Goal: Information Seeking & Learning: Learn about a topic

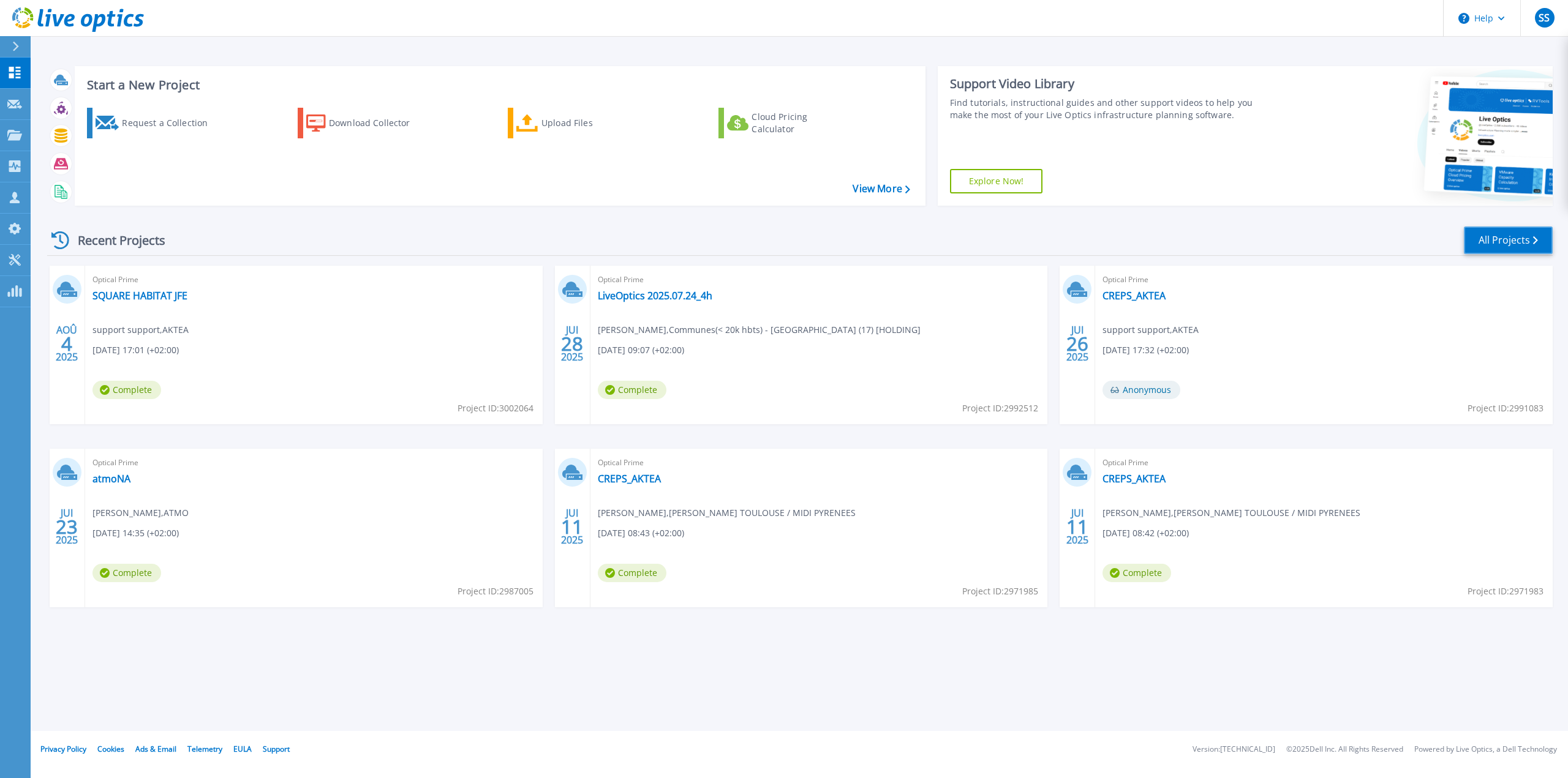
click at [1508, 247] on link "All Projects" at bounding box center [1508, 240] width 88 height 27
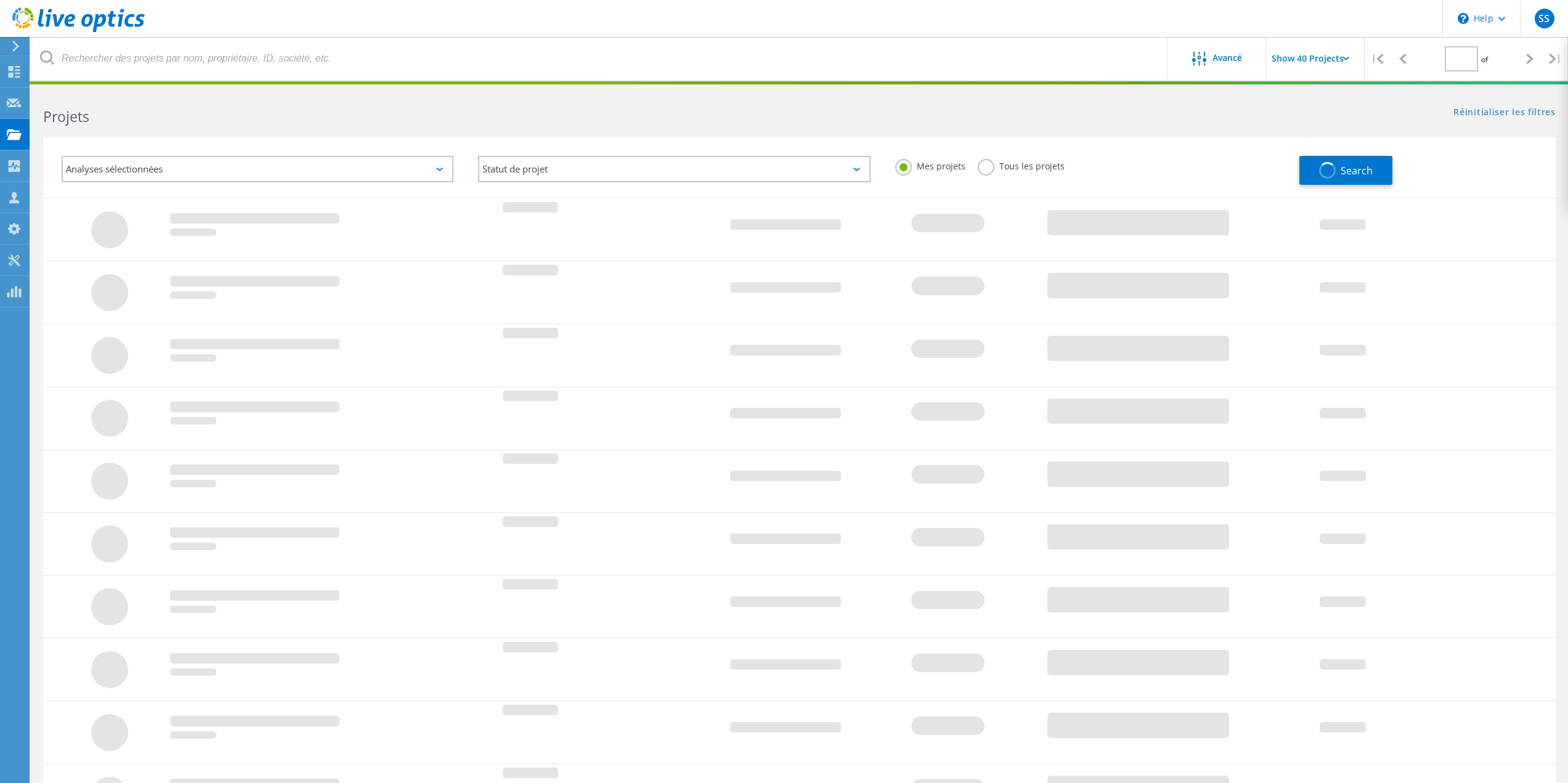
type input "1"
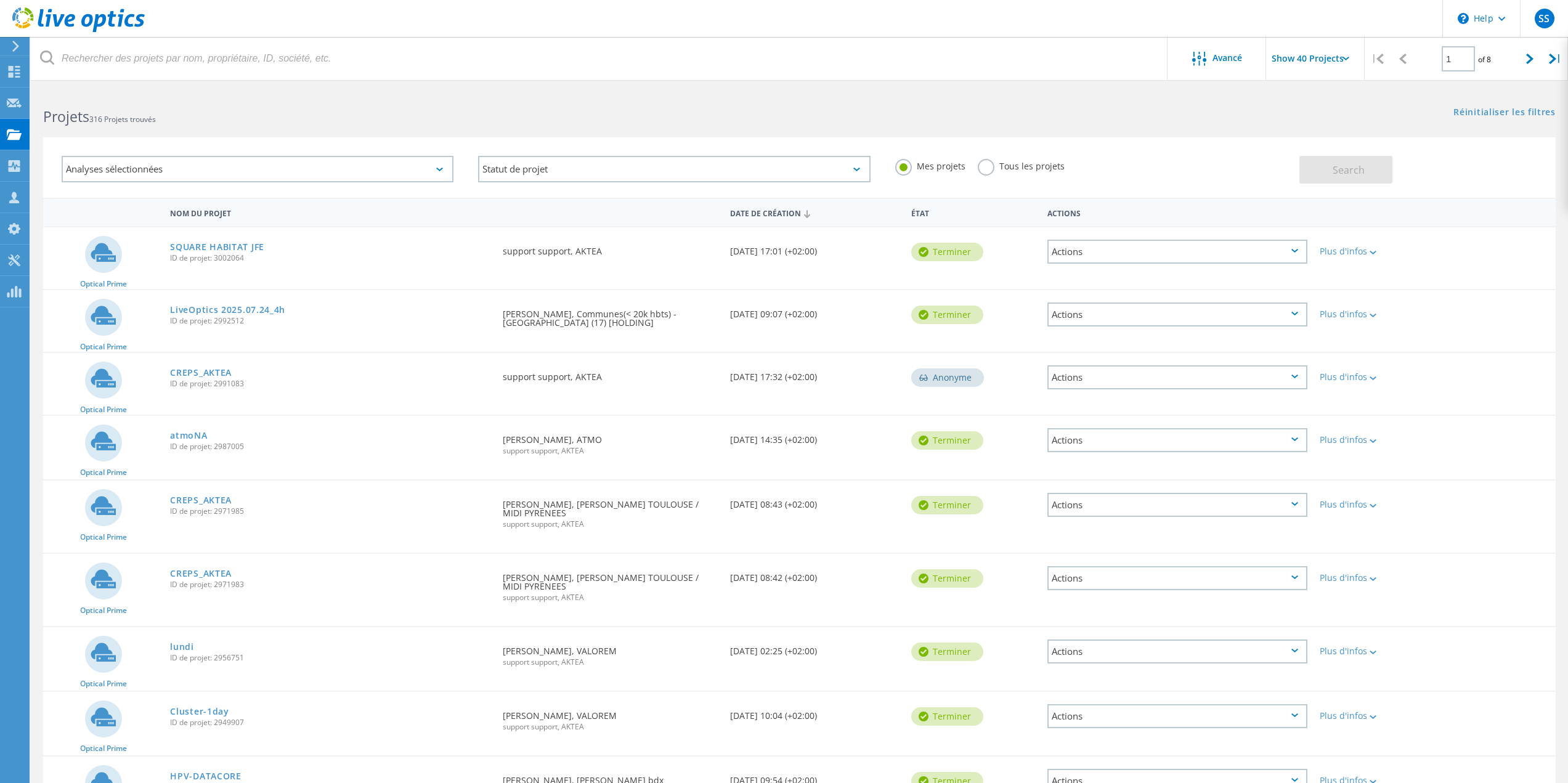
scroll to position [562, 0]
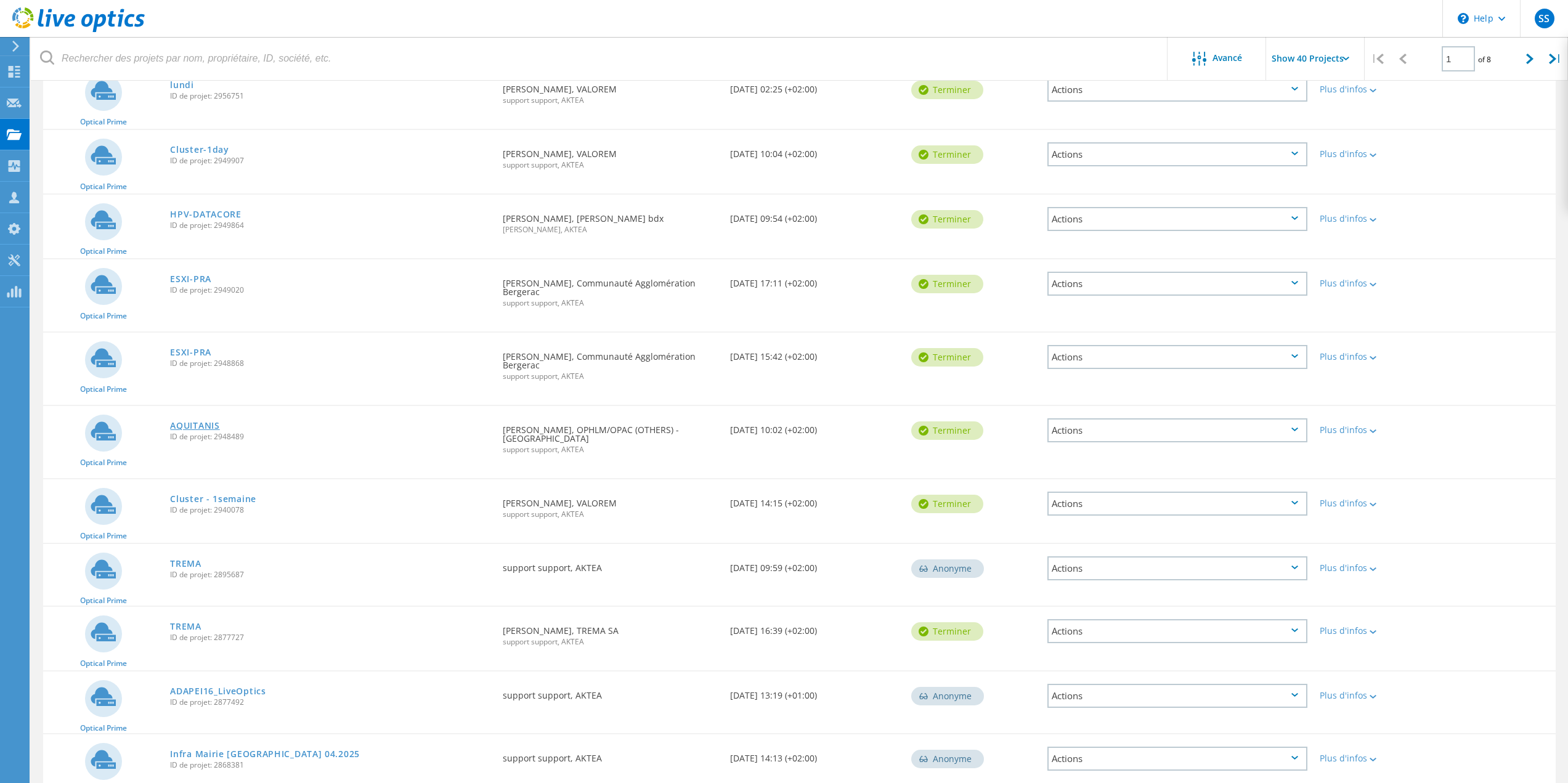
click at [210, 422] on link "AQUITANIS" at bounding box center [195, 426] width 50 height 9
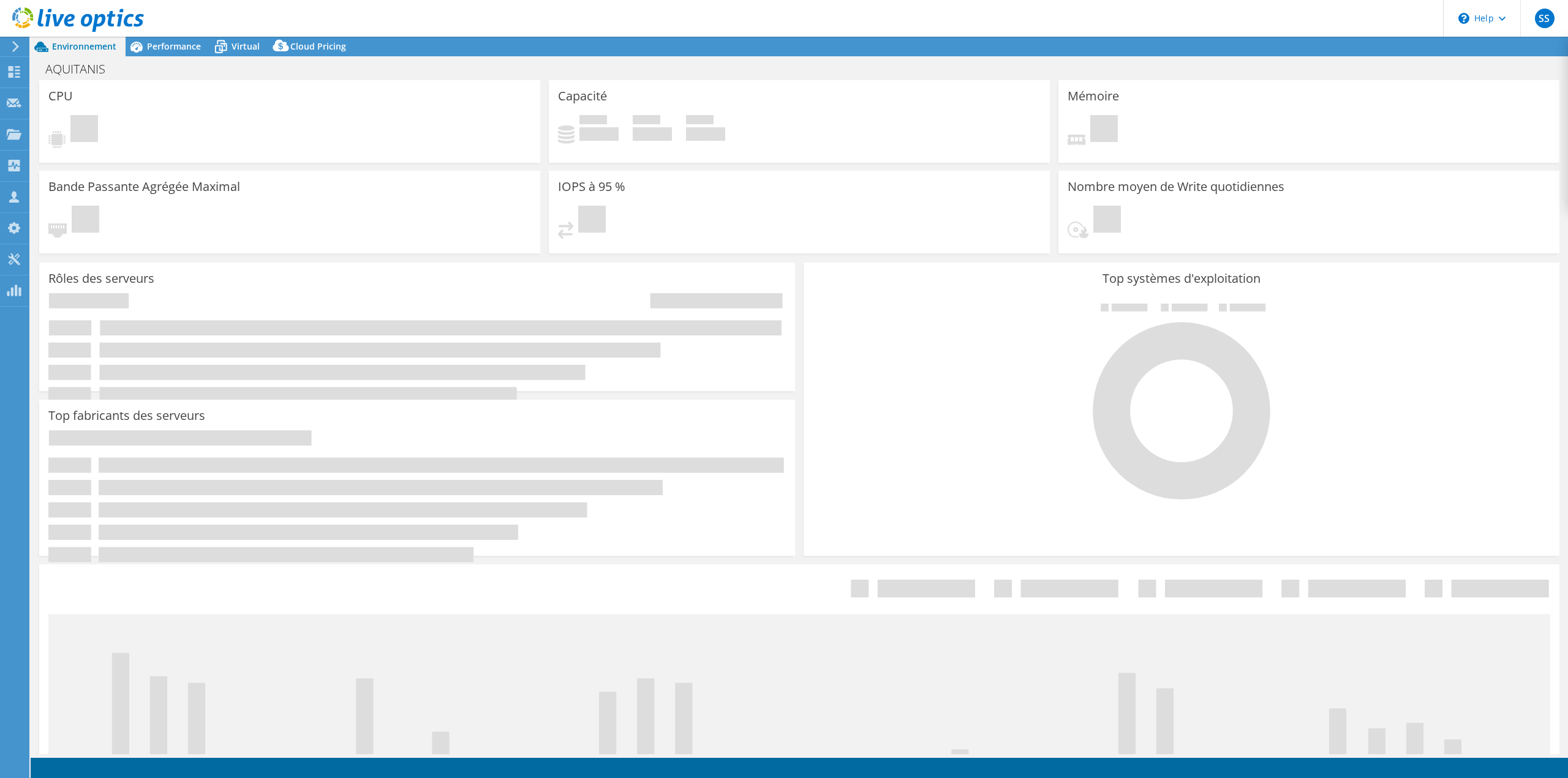
select select "USD"
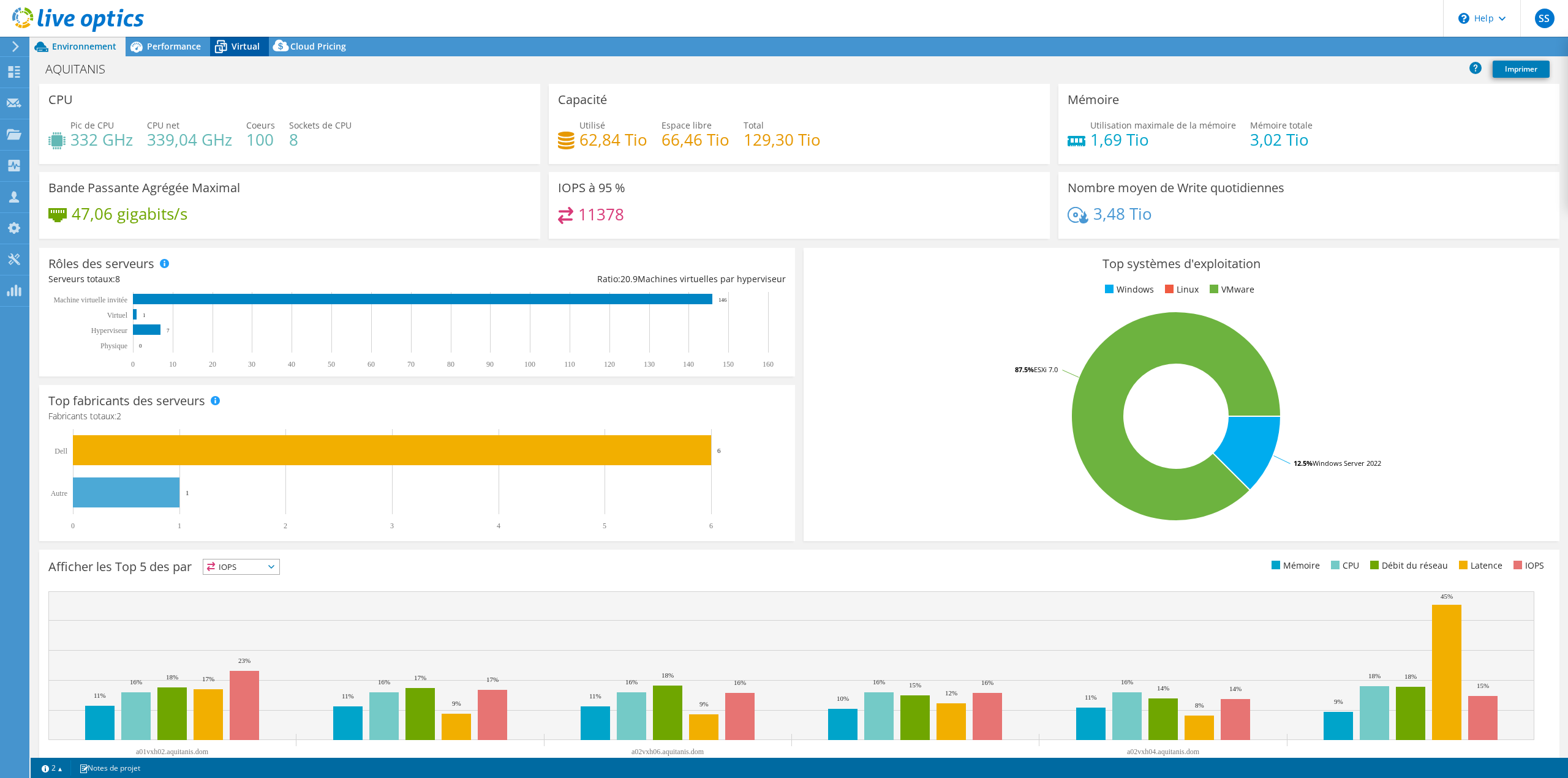
click at [310, 38] on div "Cloud Pricing" at bounding box center [312, 46] width 87 height 20
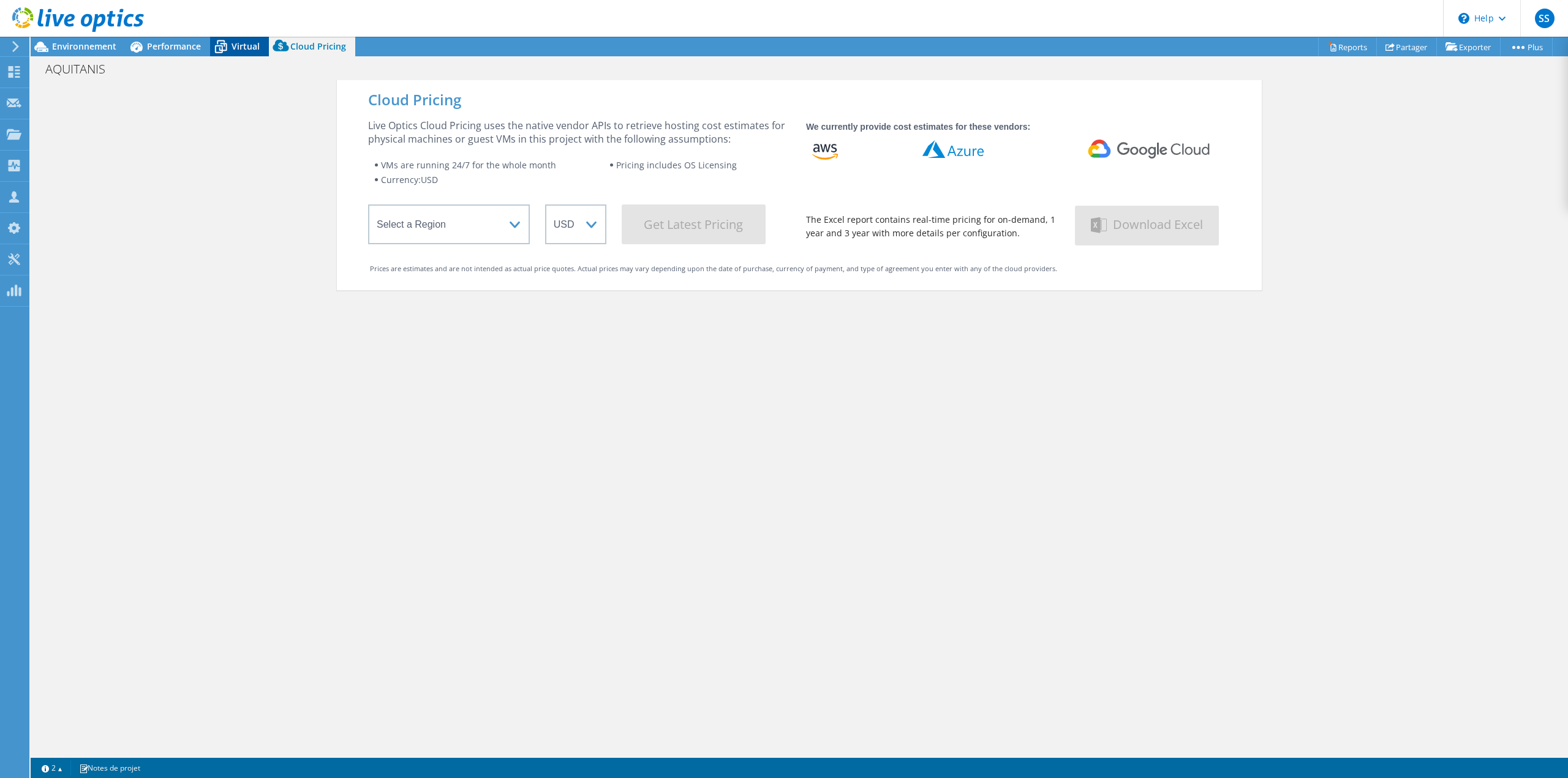
click at [248, 47] on span "Virtual" at bounding box center [245, 47] width 28 height 12
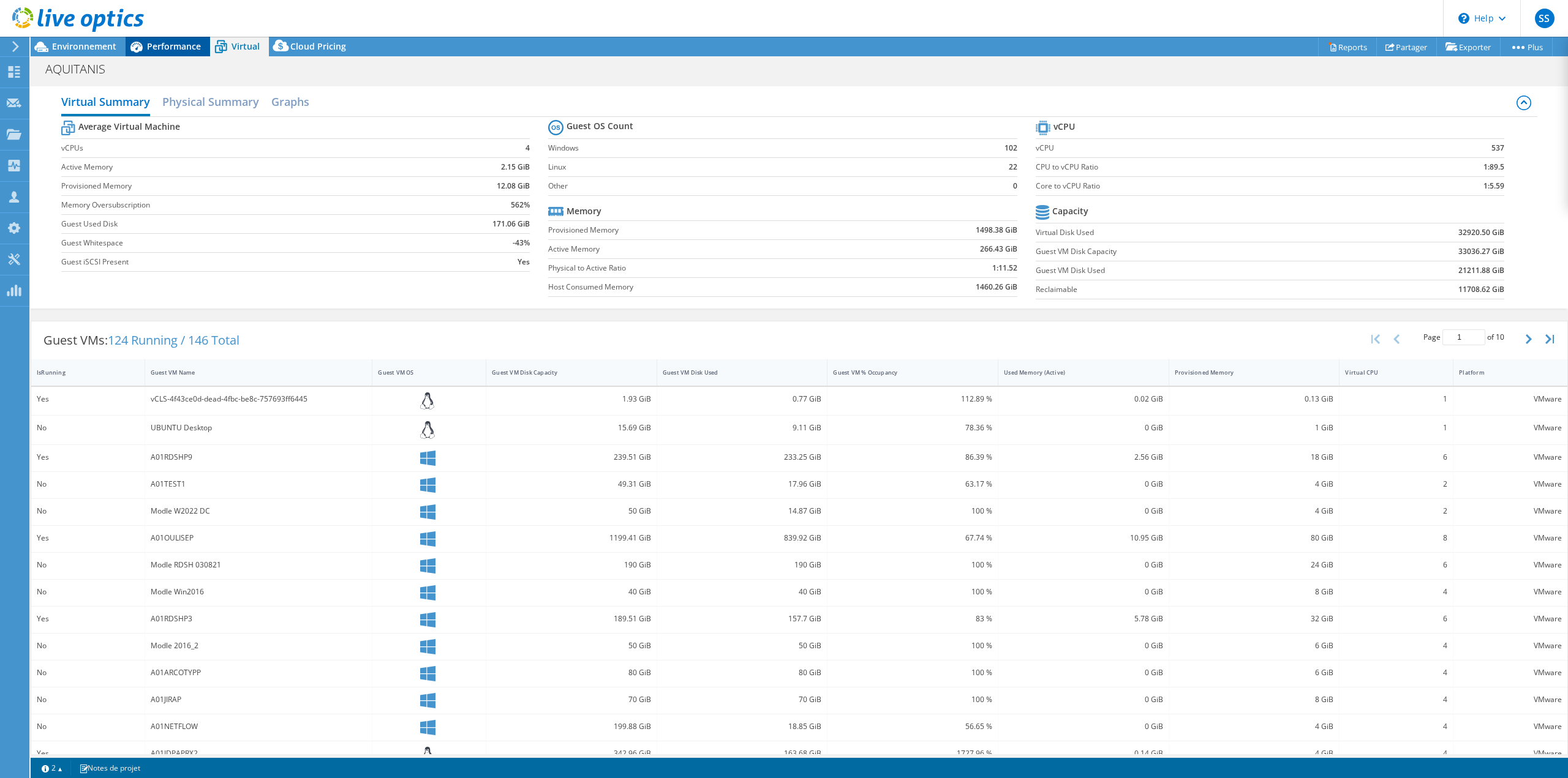
click at [162, 50] on span "Performance" at bounding box center [173, 47] width 54 height 12
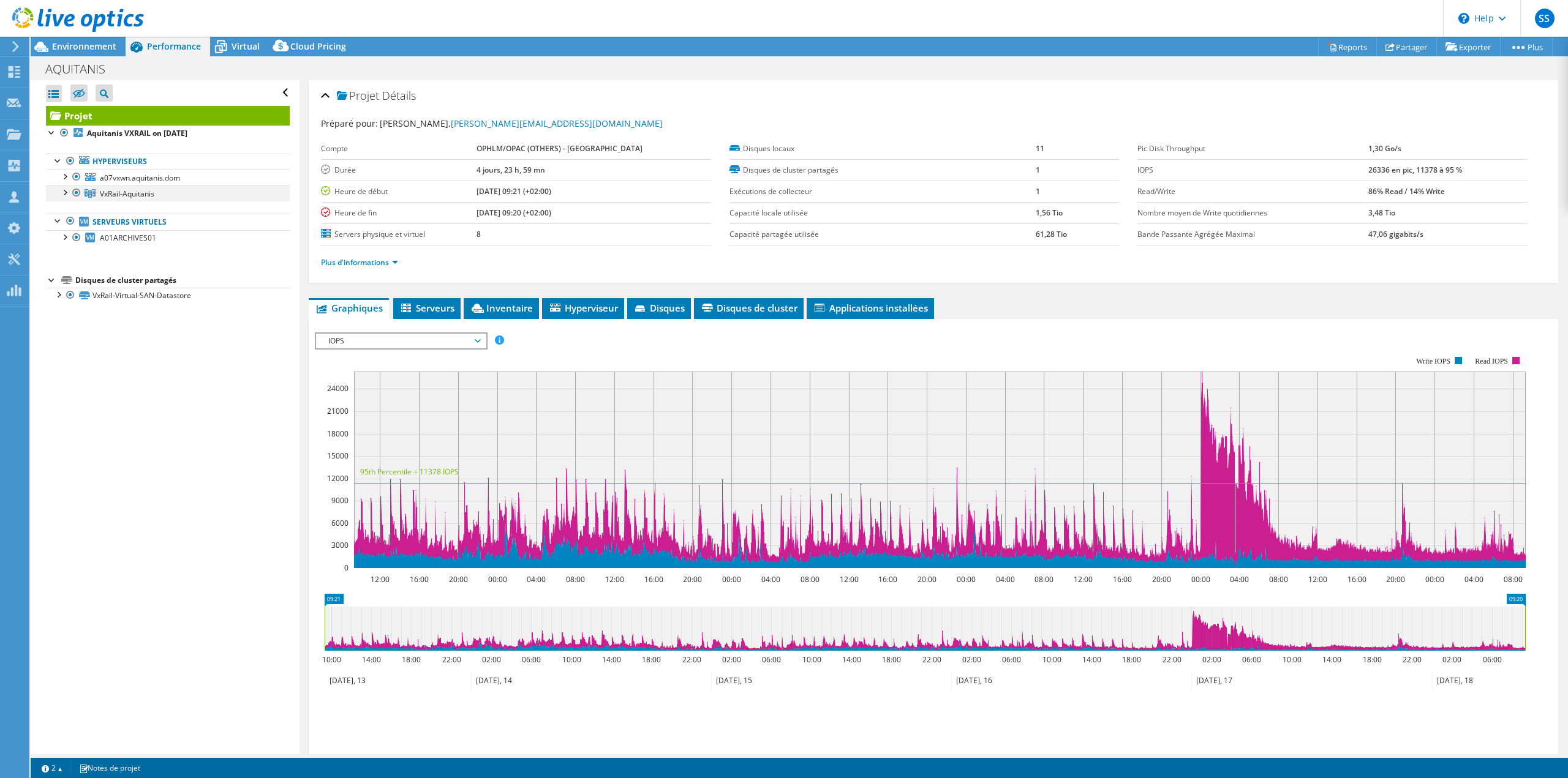
click at [65, 191] on div at bounding box center [64, 191] width 12 height 12
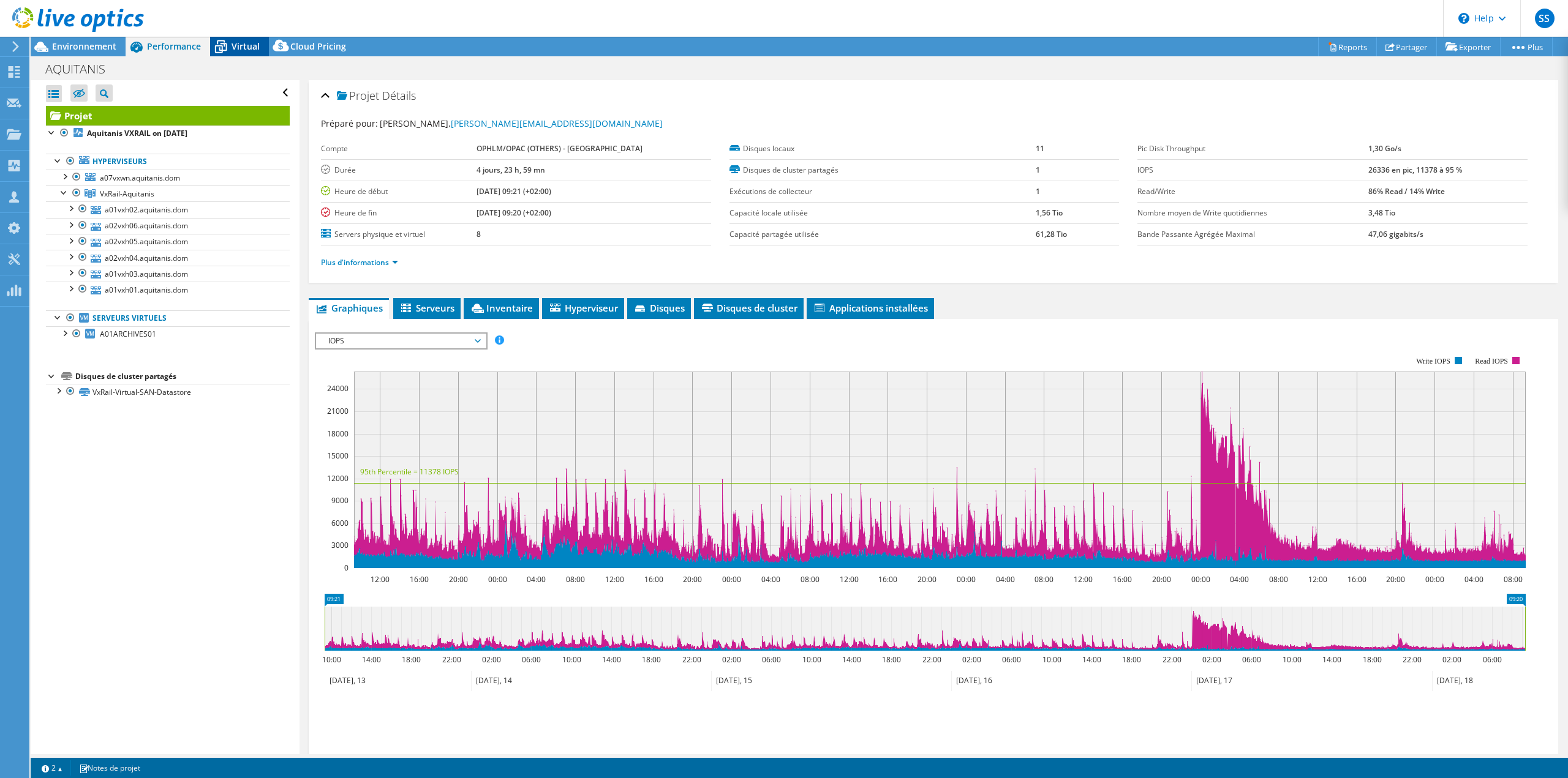
click at [233, 47] on span "Virtual" at bounding box center [245, 47] width 28 height 12
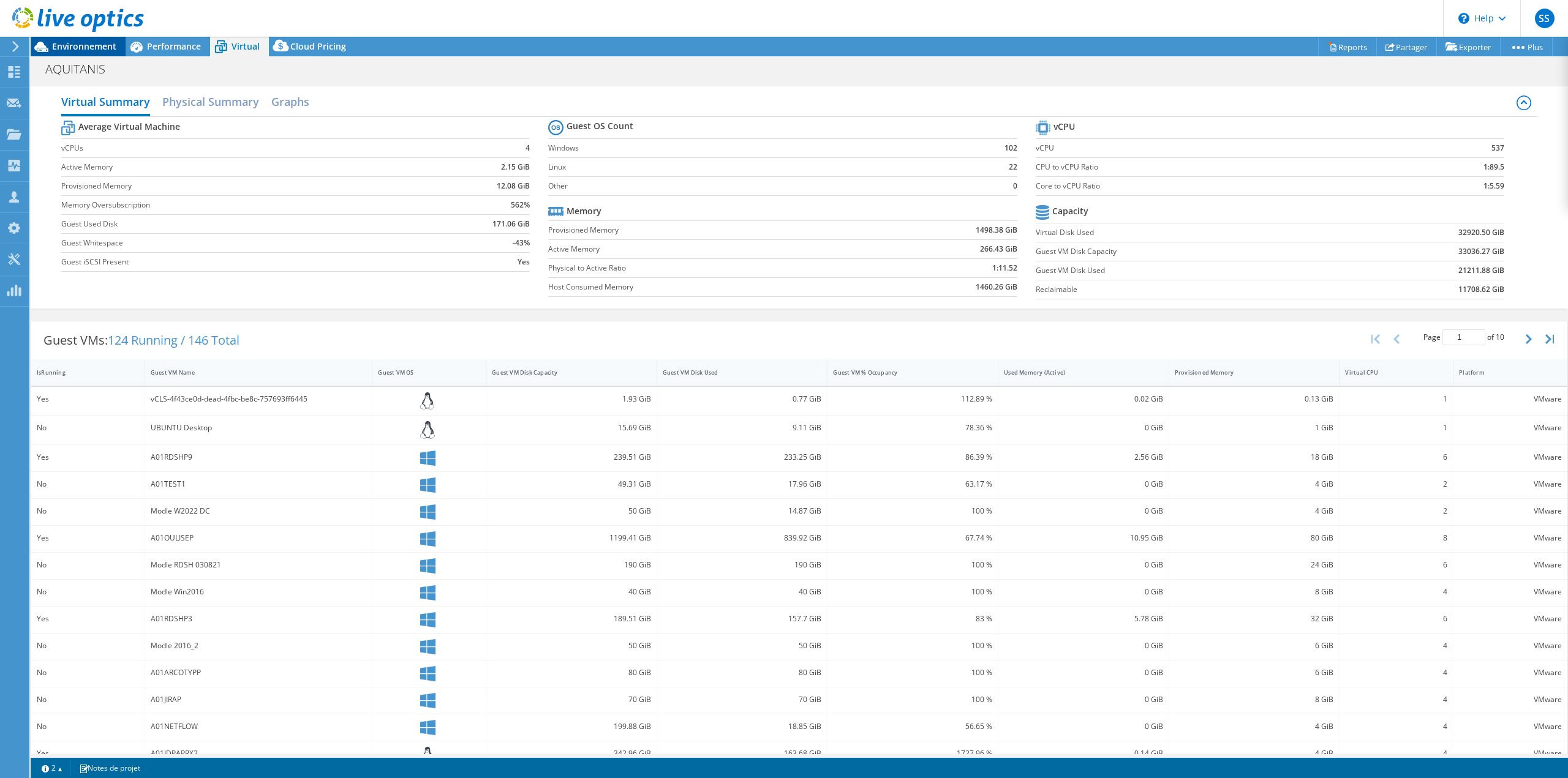
click at [88, 51] on span "Environnement" at bounding box center [84, 47] width 65 height 12
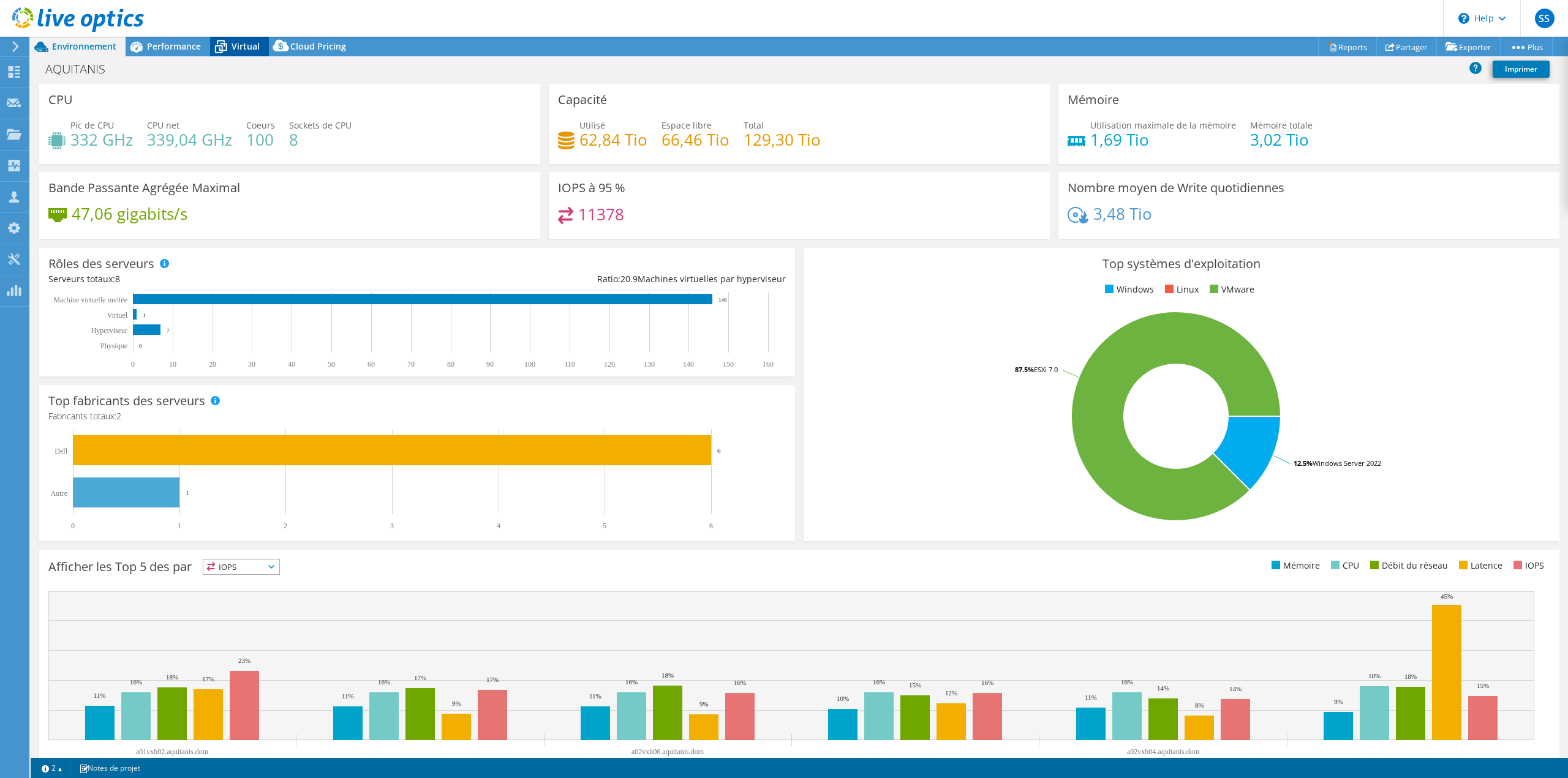
click at [252, 43] on span "Virtual" at bounding box center [245, 47] width 28 height 12
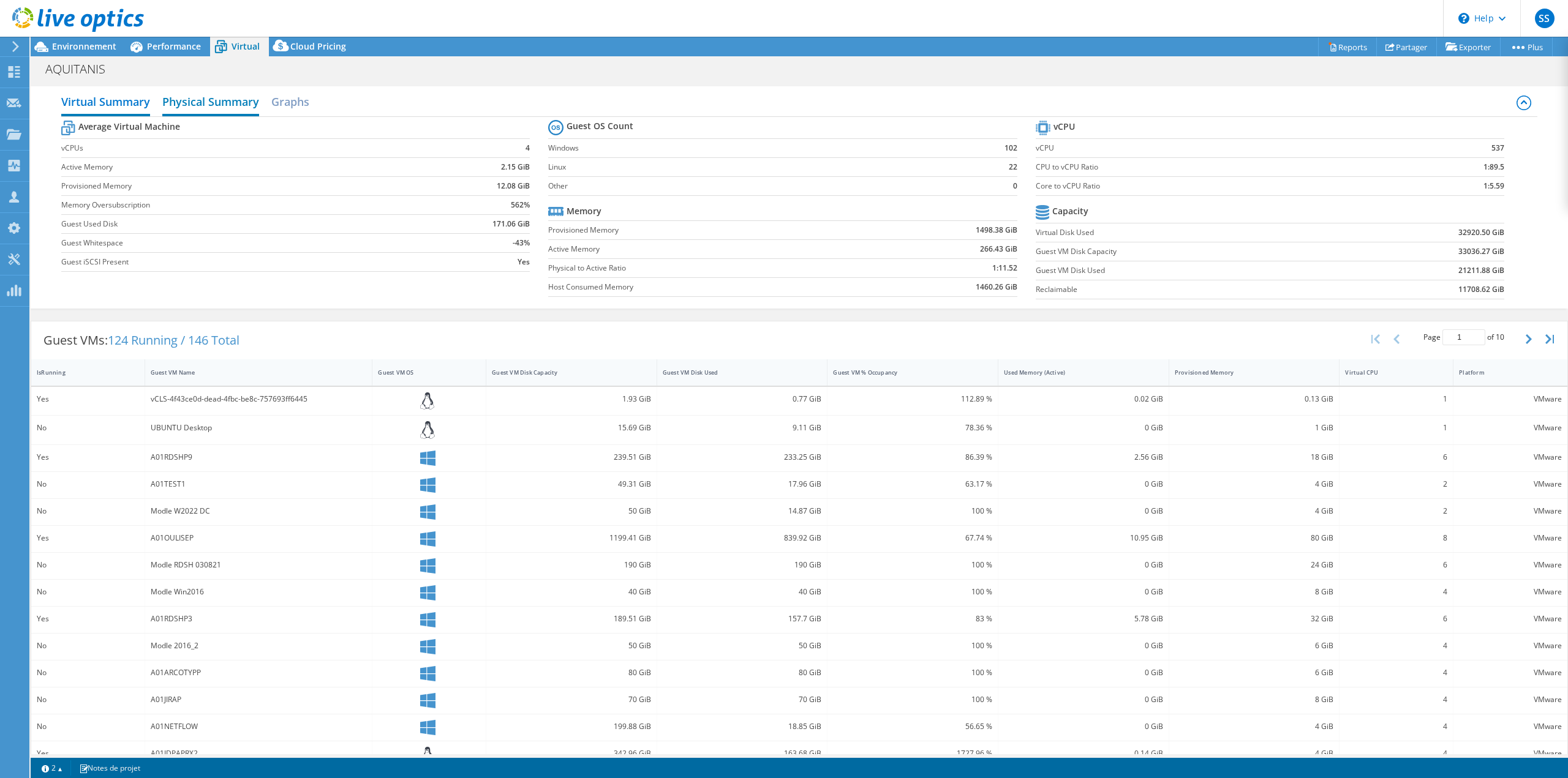
click at [227, 99] on h2 "Physical Summary" at bounding box center [211, 103] width 97 height 27
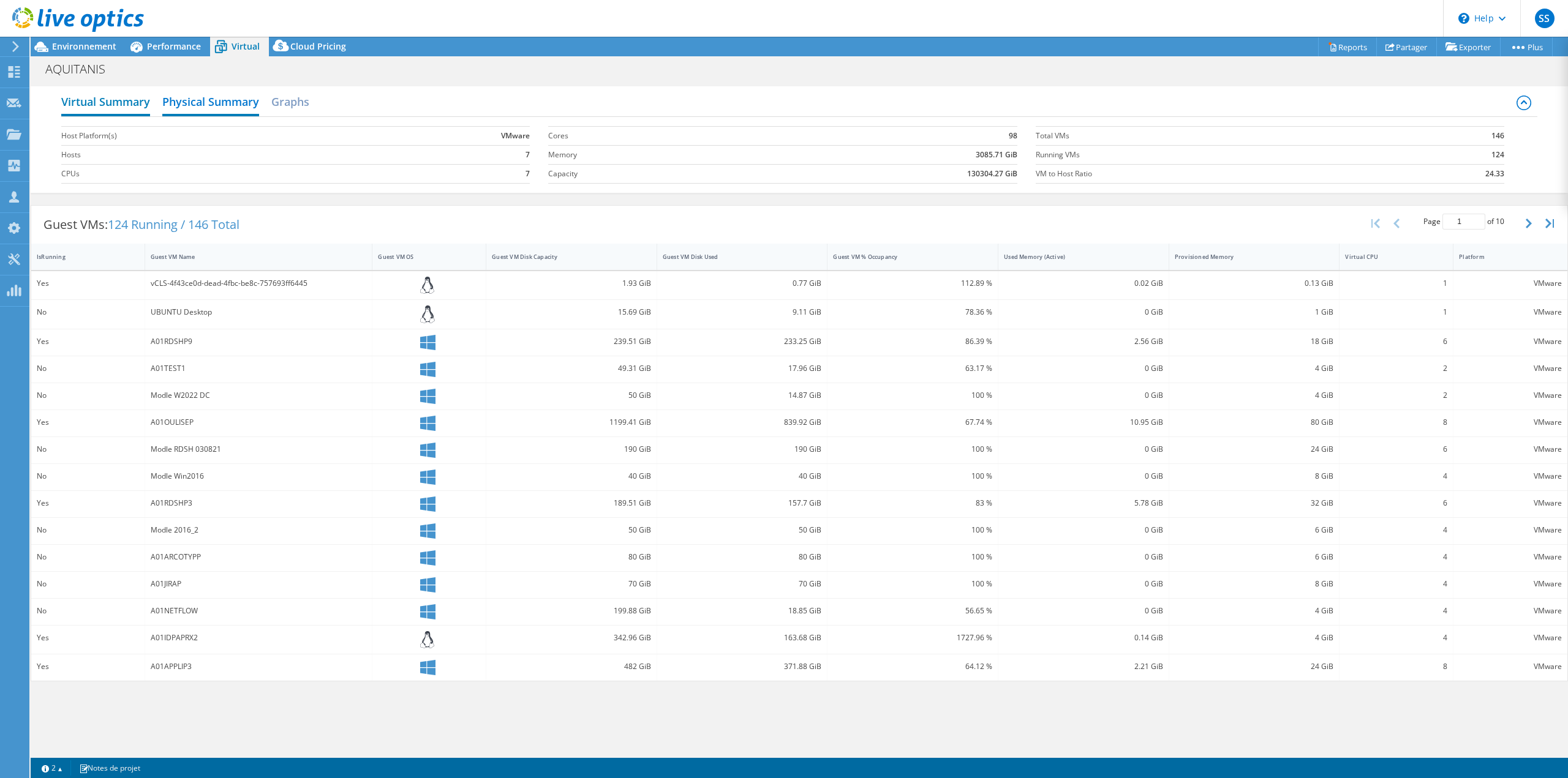
click at [140, 95] on h2 "Virtual Summary" at bounding box center [105, 103] width 88 height 27
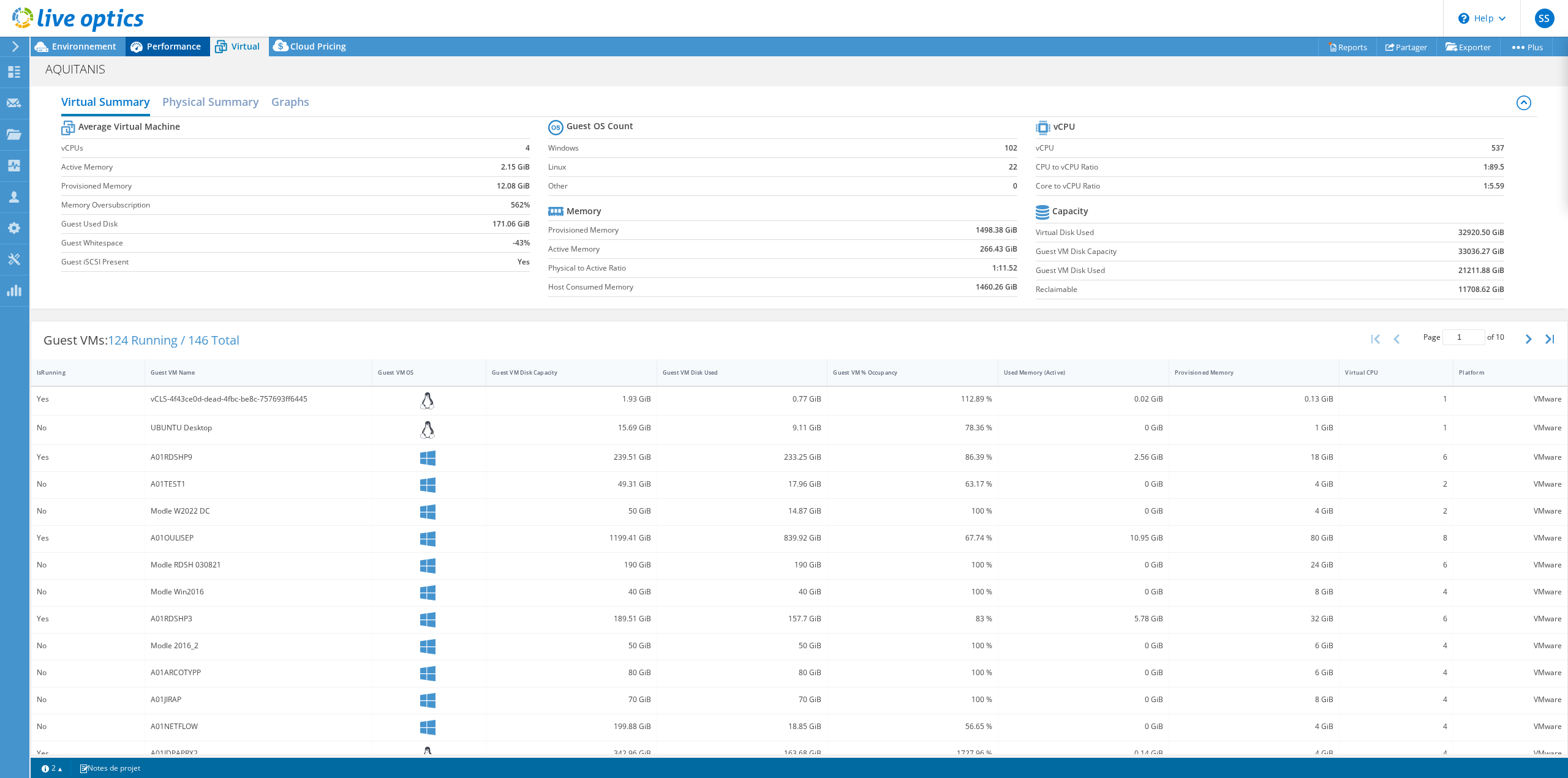
click at [192, 49] on span "Performance" at bounding box center [173, 47] width 54 height 12
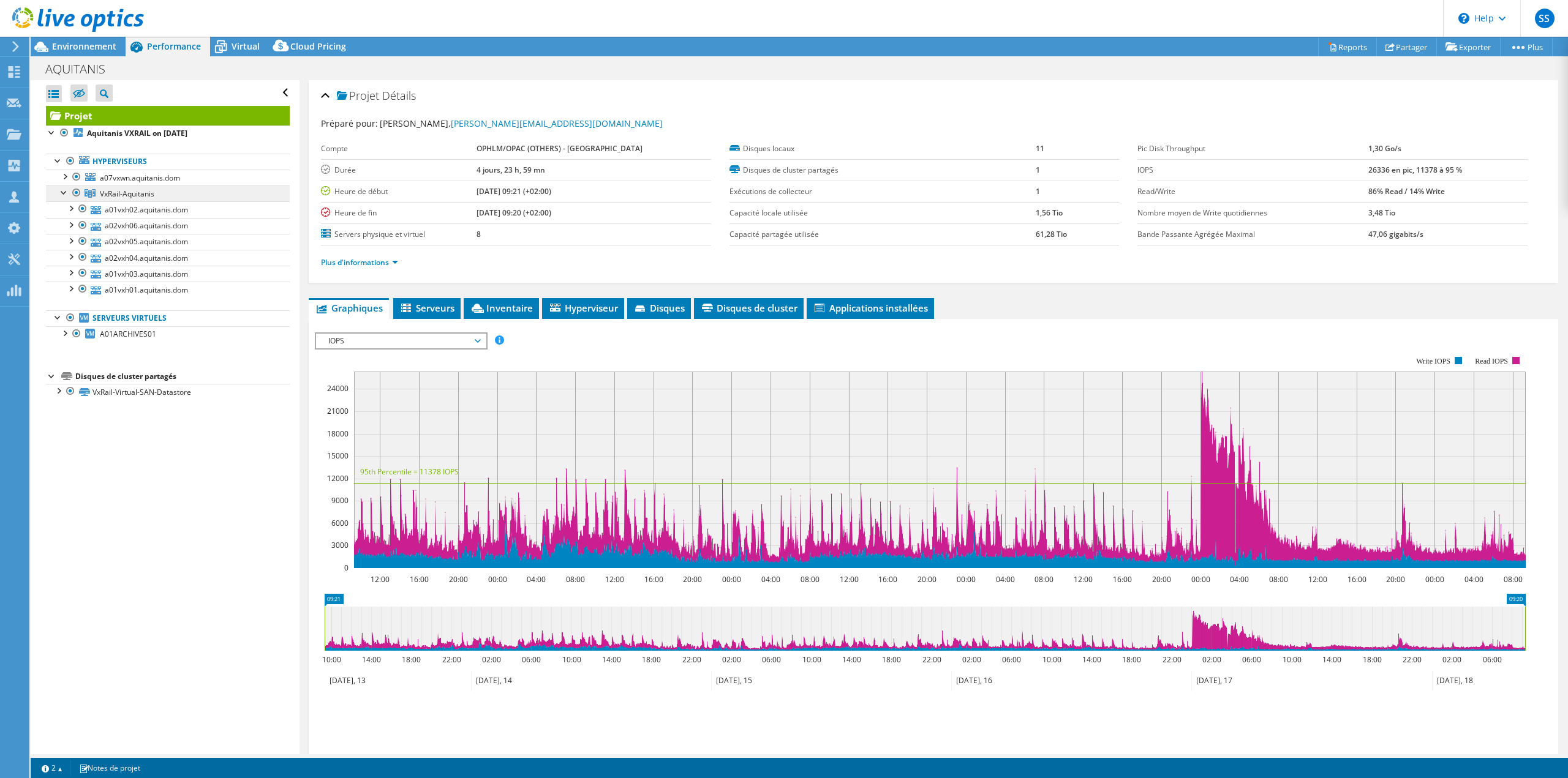
click at [141, 194] on span "VxRail-Aquitanis" at bounding box center [127, 194] width 54 height 10
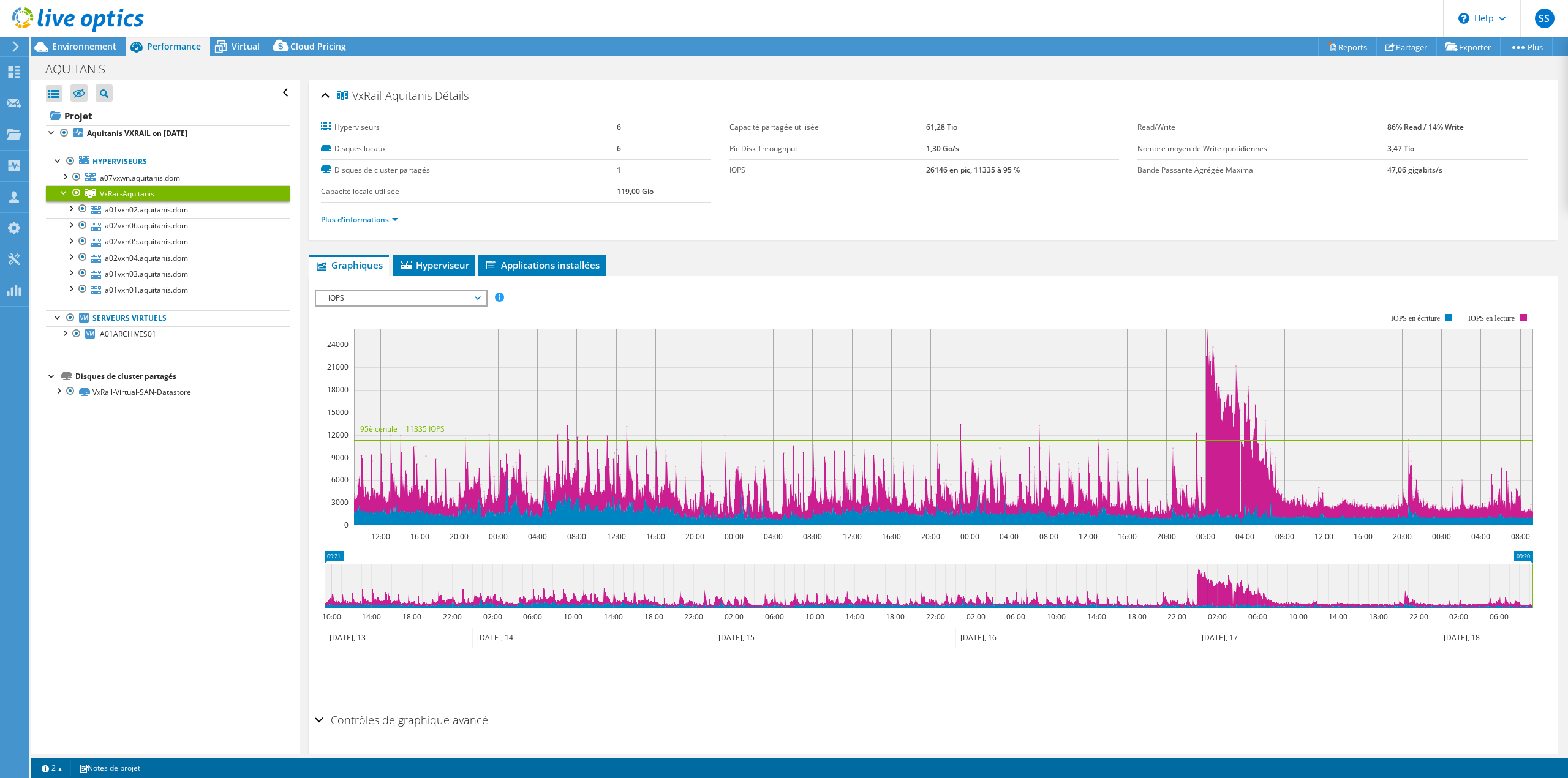
click at [355, 216] on link "Plus d'informations" at bounding box center [359, 219] width 77 height 10
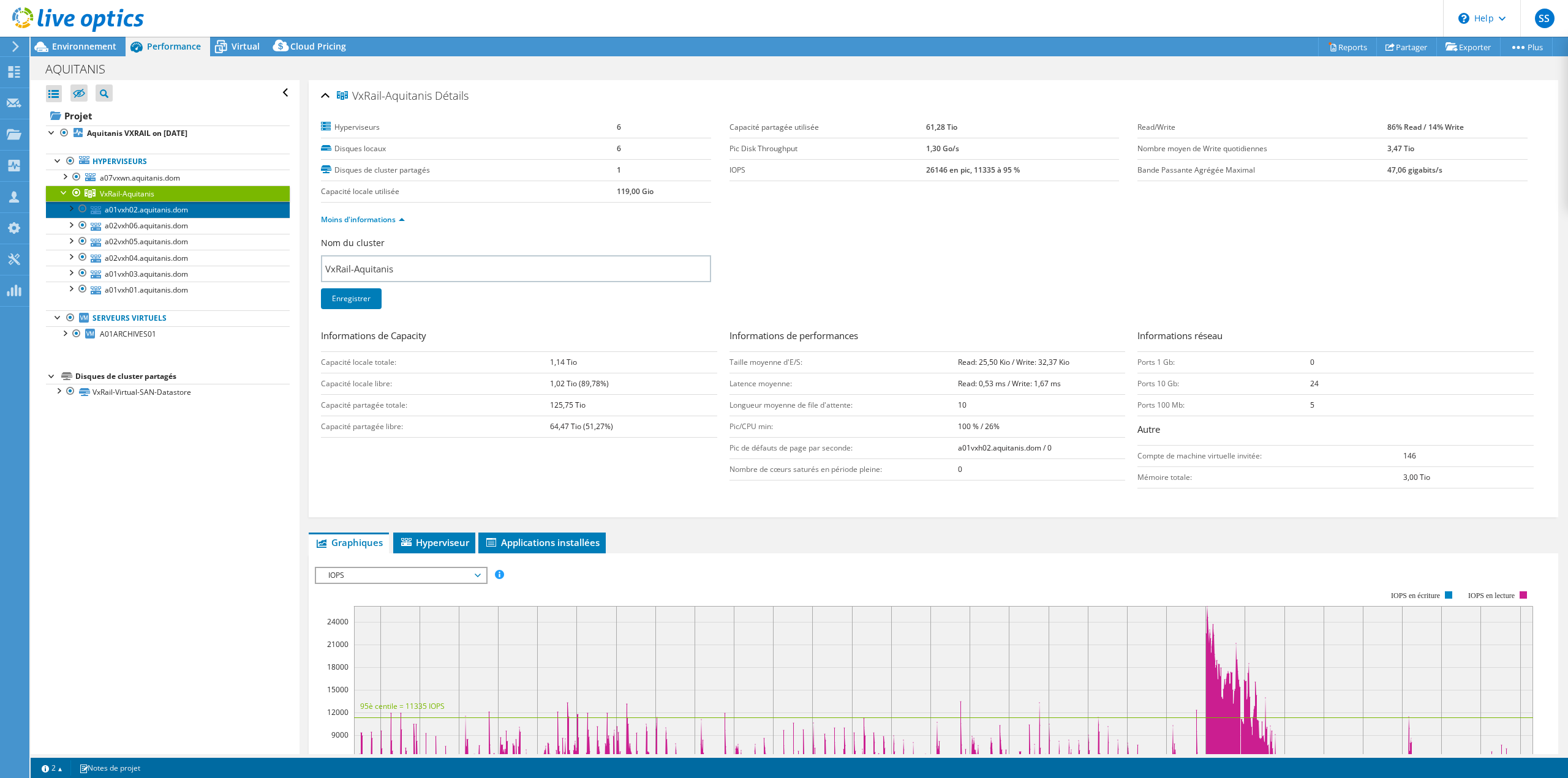
click at [201, 211] on link "a01vxh02.aquitanis.dom" at bounding box center [168, 209] width 244 height 16
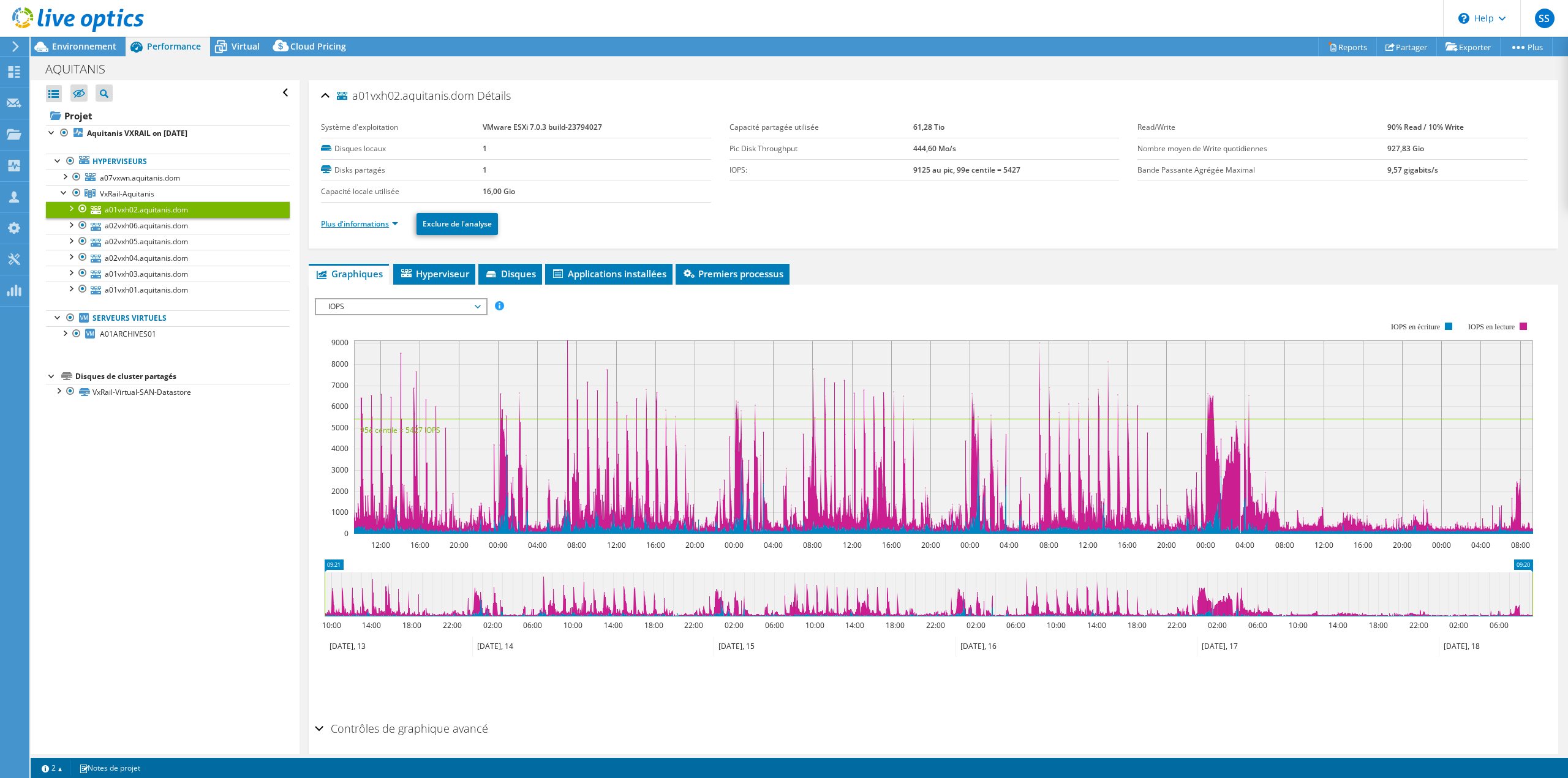
click at [355, 225] on link "Plus d'informations" at bounding box center [359, 224] width 77 height 10
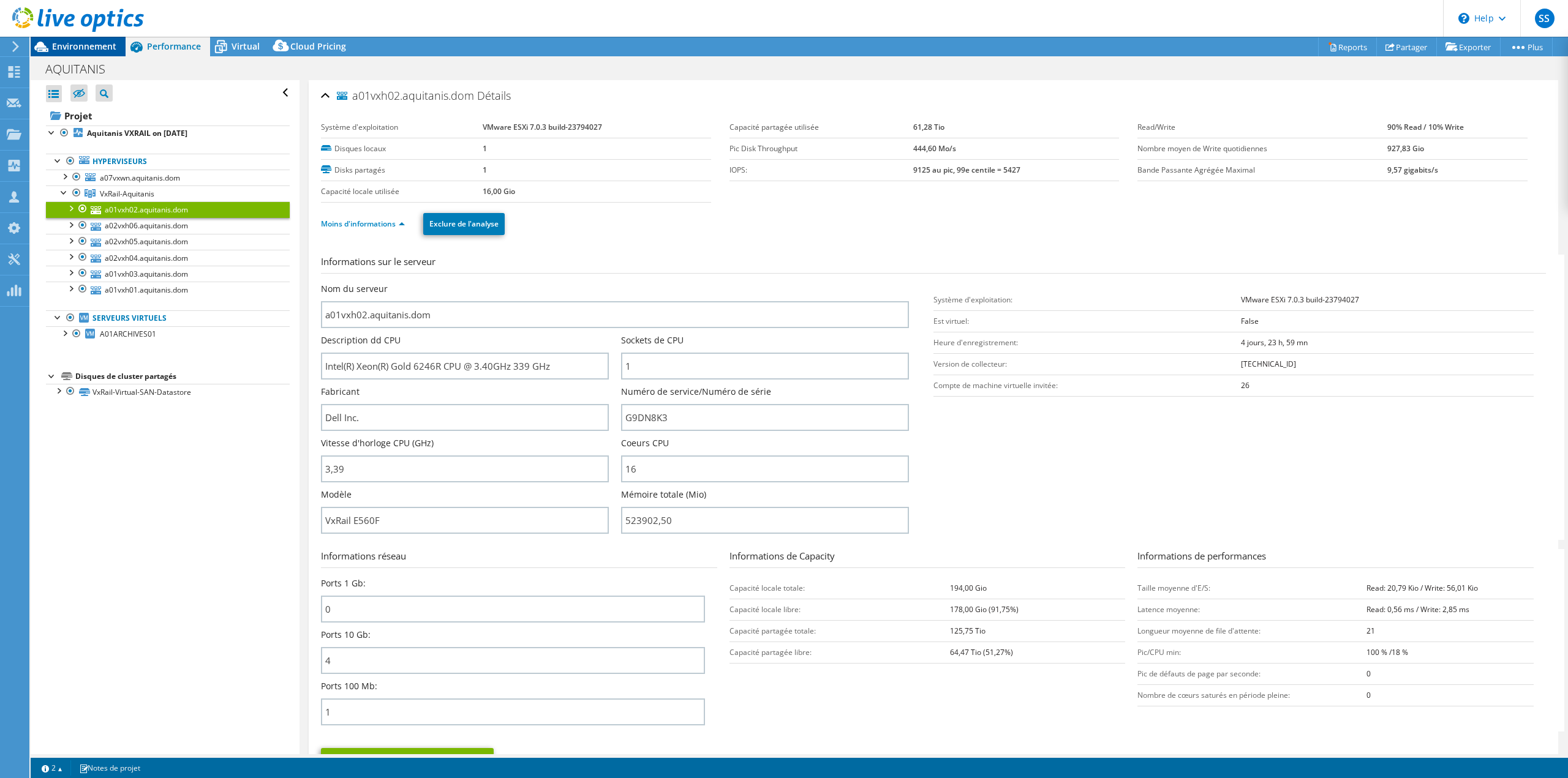
click at [76, 49] on span "Environnement" at bounding box center [84, 47] width 65 height 12
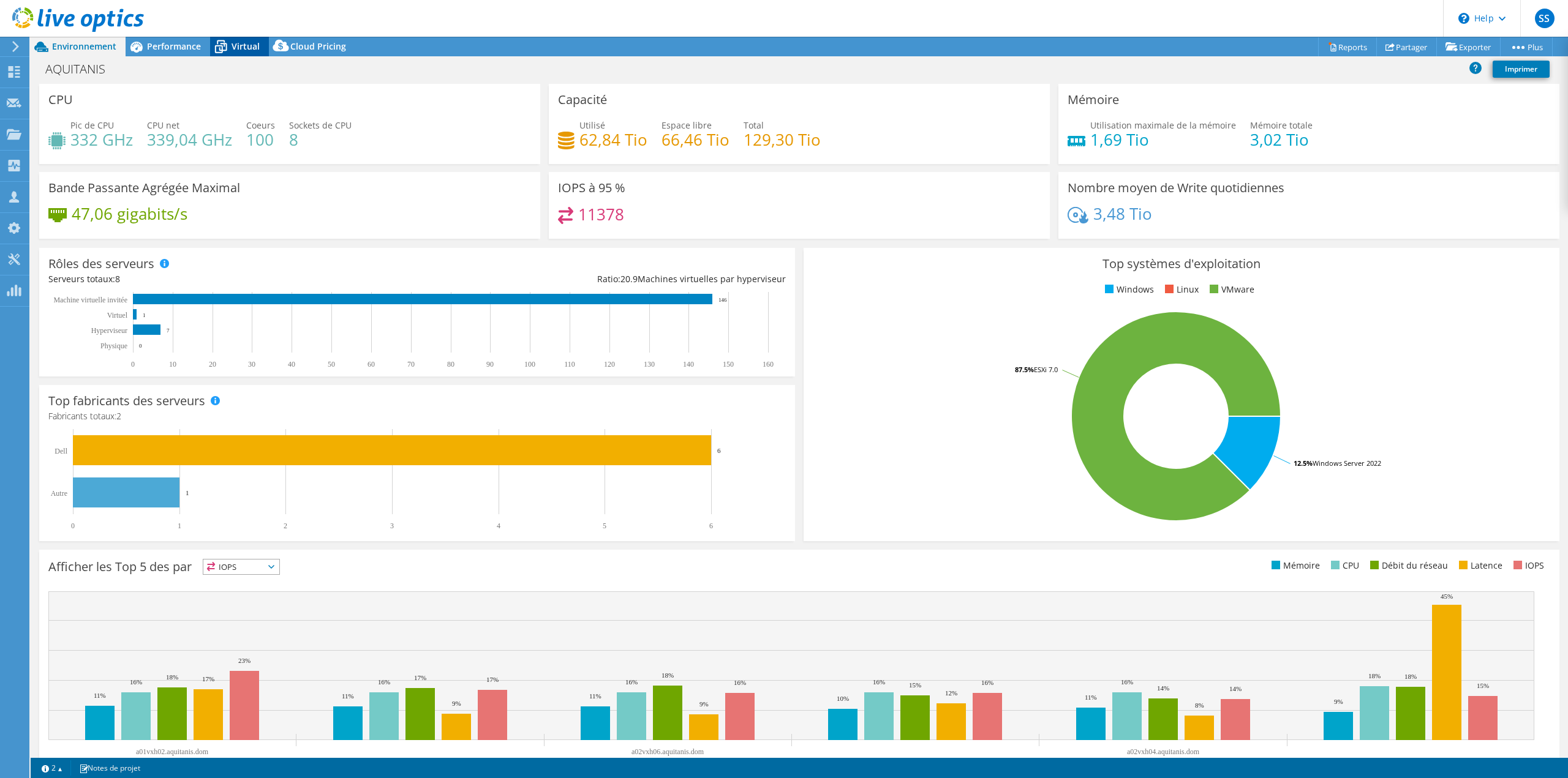
click at [228, 49] on icon at bounding box center [220, 46] width 21 height 21
